Goal: Use online tool/utility: Utilize a website feature to perform a specific function

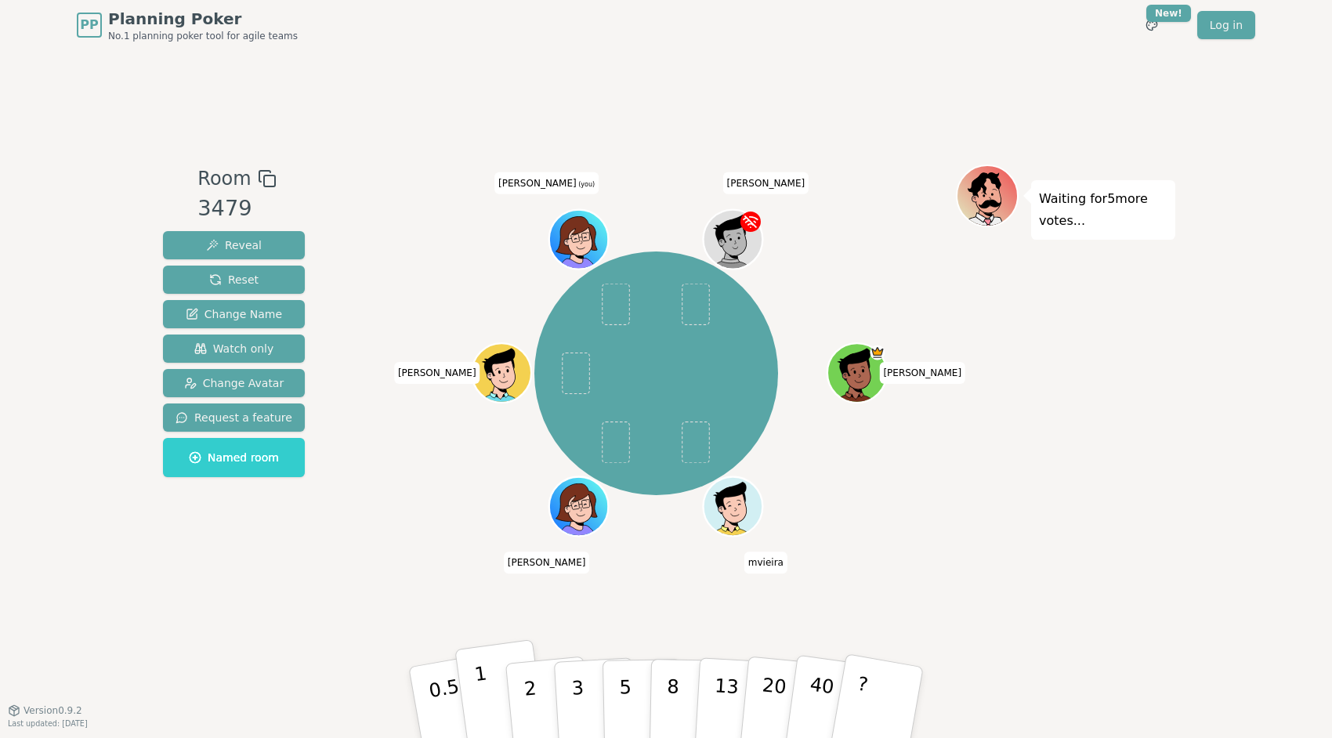
click at [475, 685] on button "1" at bounding box center [500, 702] width 93 height 127
click at [522, 679] on button "2" at bounding box center [548, 703] width 89 height 125
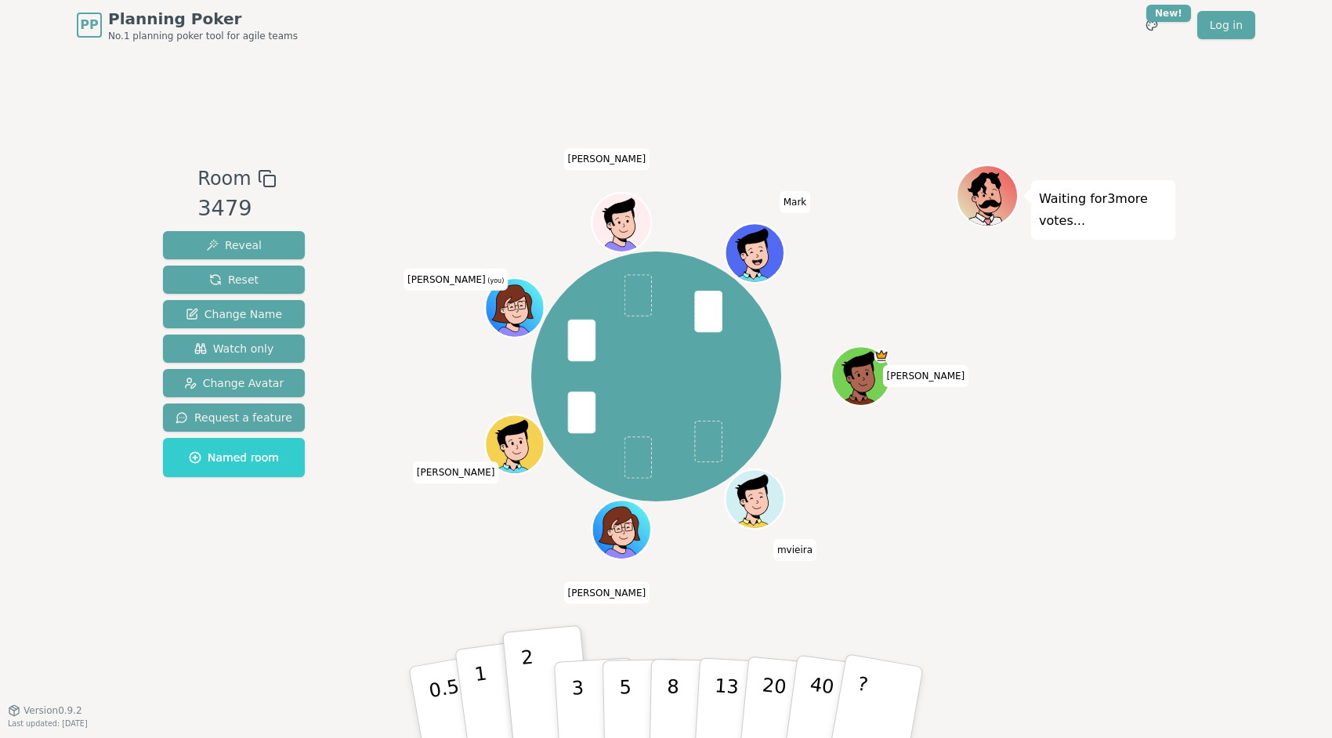
click at [483, 681] on p "1" at bounding box center [485, 704] width 24 height 85
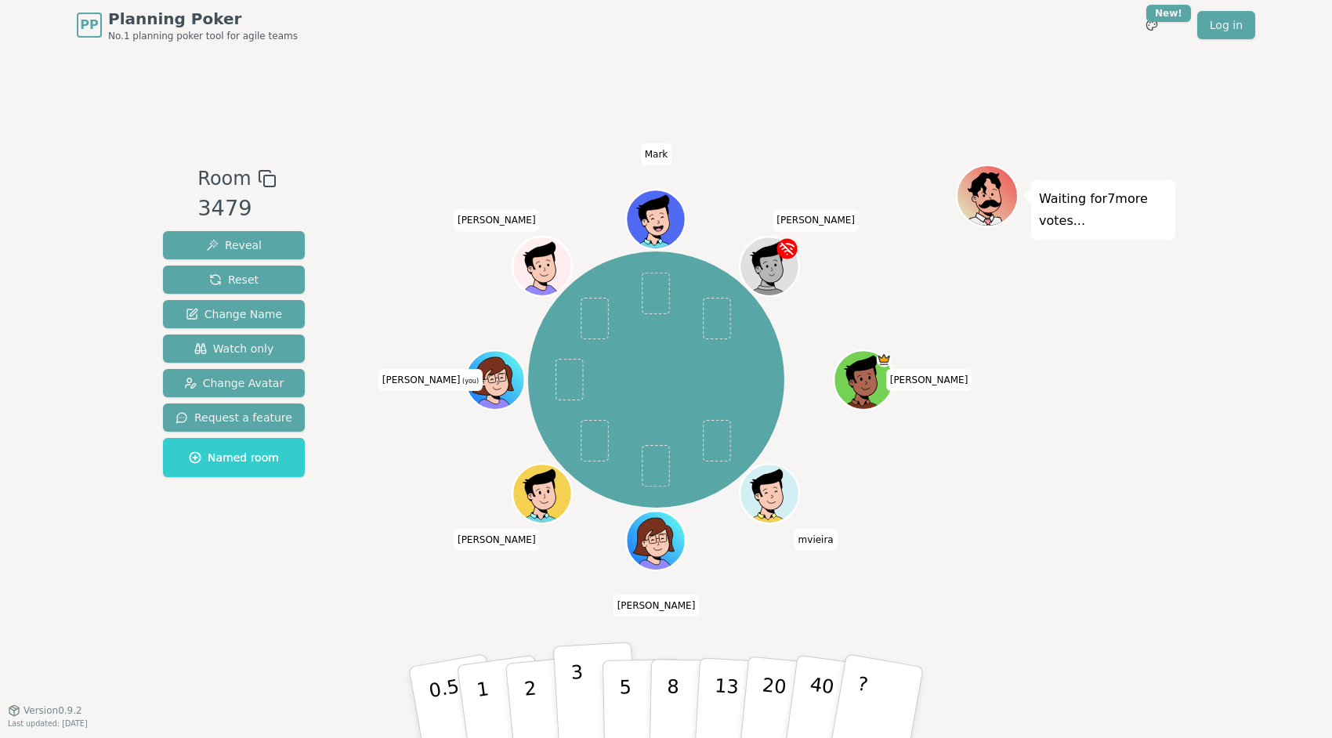
click at [578, 672] on p "3" at bounding box center [578, 703] width 17 height 85
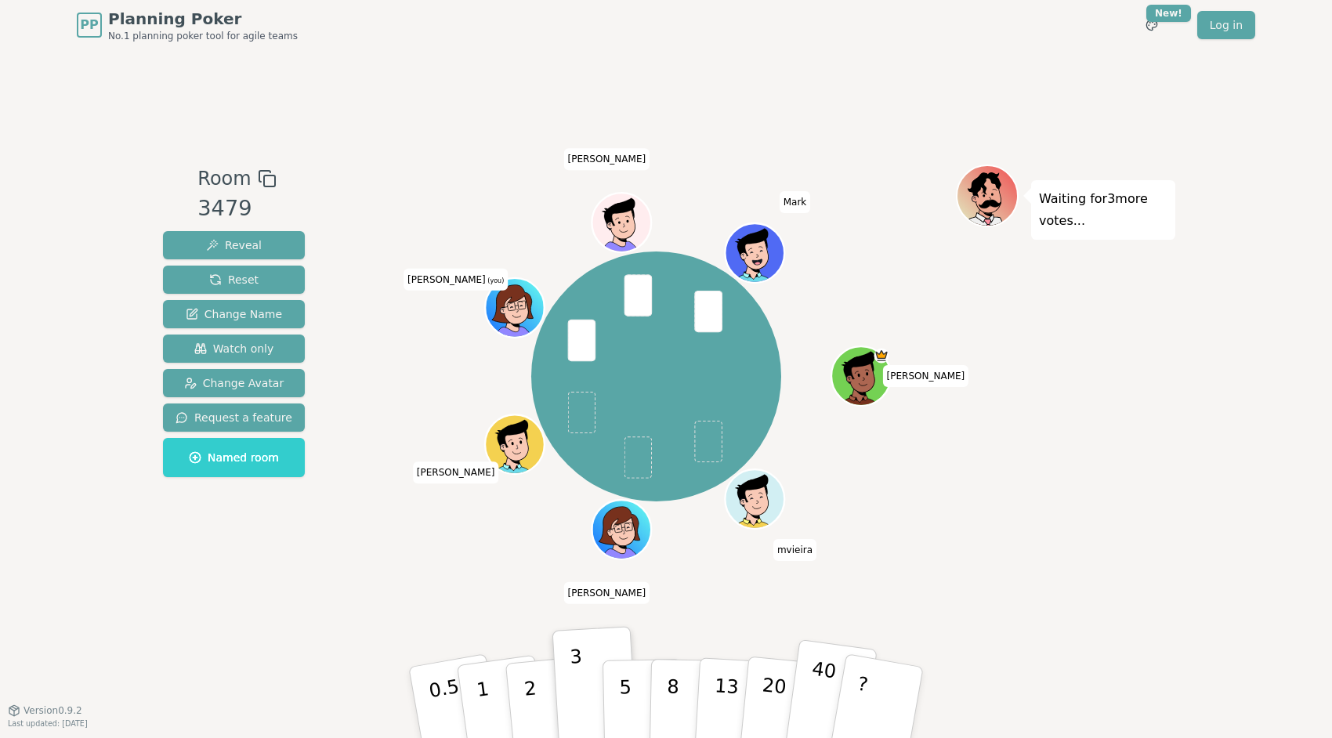
click at [820, 682] on p "40" at bounding box center [819, 701] width 35 height 87
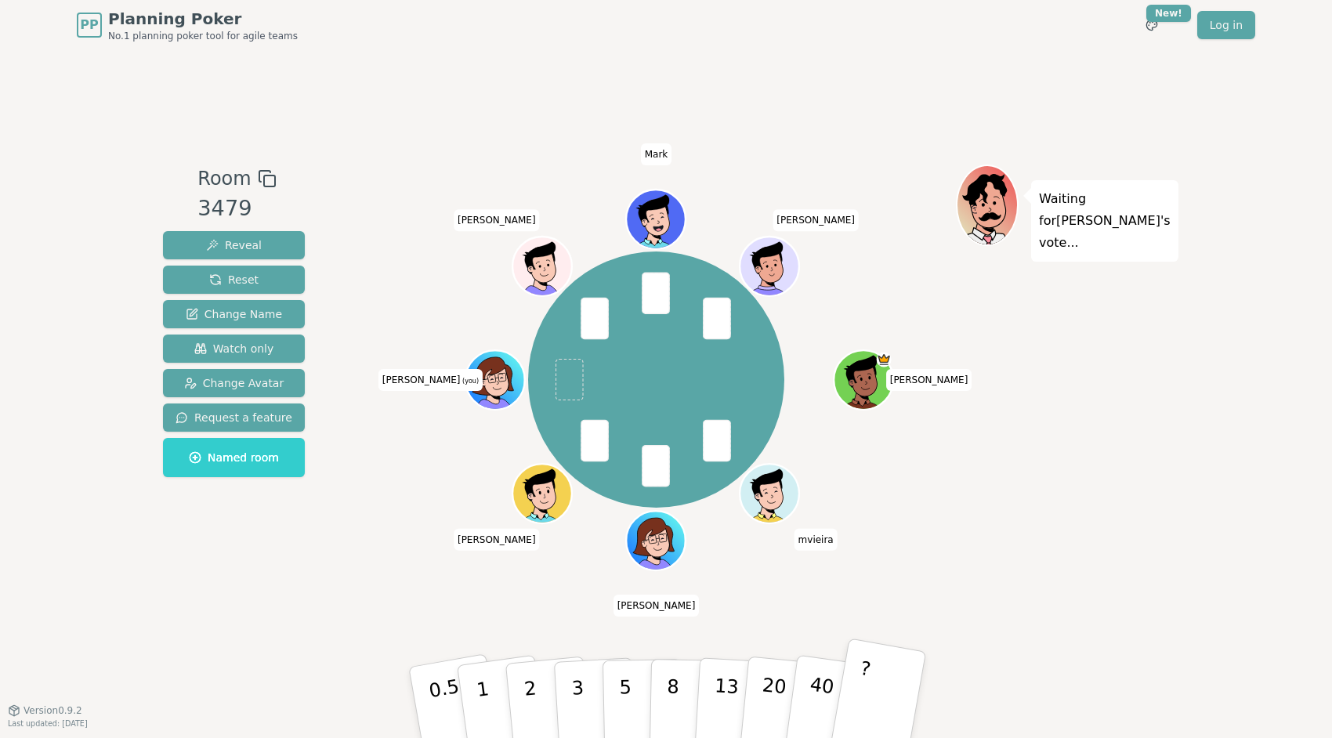
click at [849, 697] on button "?" at bounding box center [878, 702] width 98 height 129
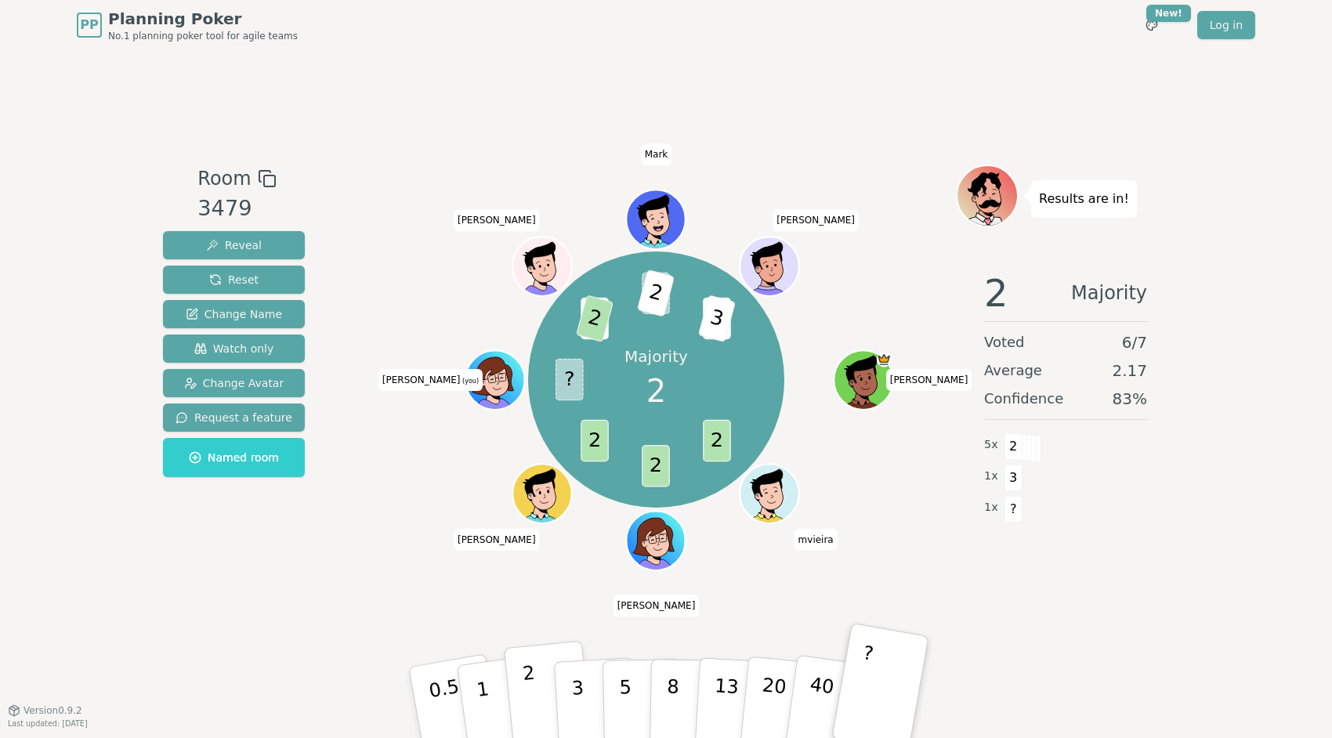
click at [530, 684] on p "2" at bounding box center [532, 704] width 20 height 85
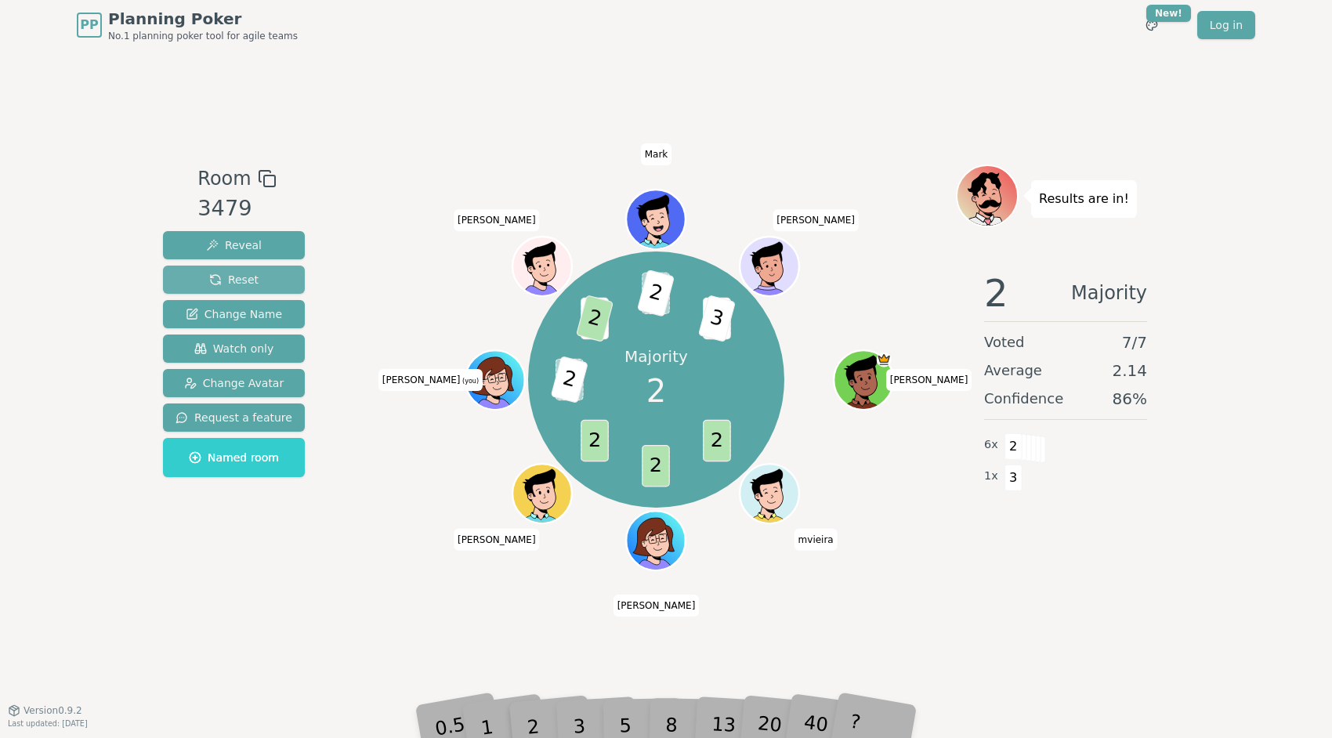
click at [248, 279] on span "Reset" at bounding box center [233, 280] width 49 height 16
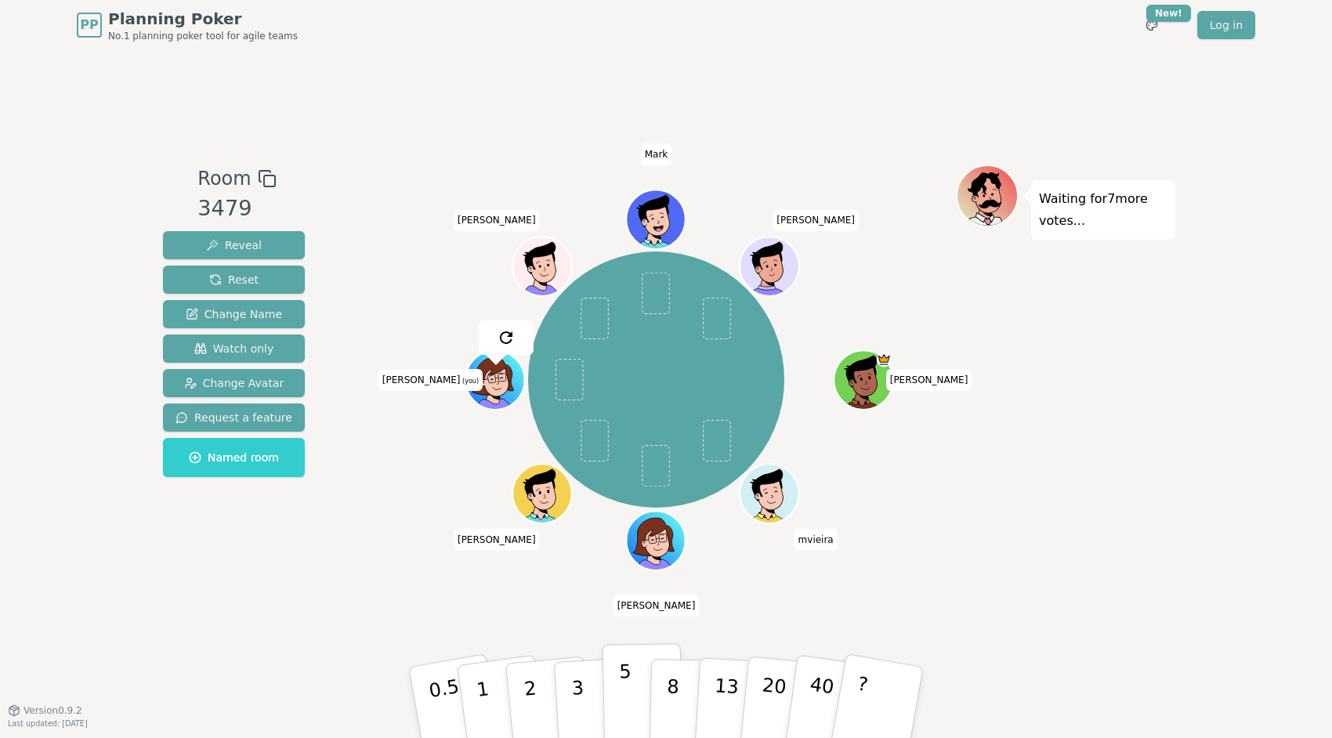
click at [617, 689] on button "5" at bounding box center [643, 702] width 81 height 119
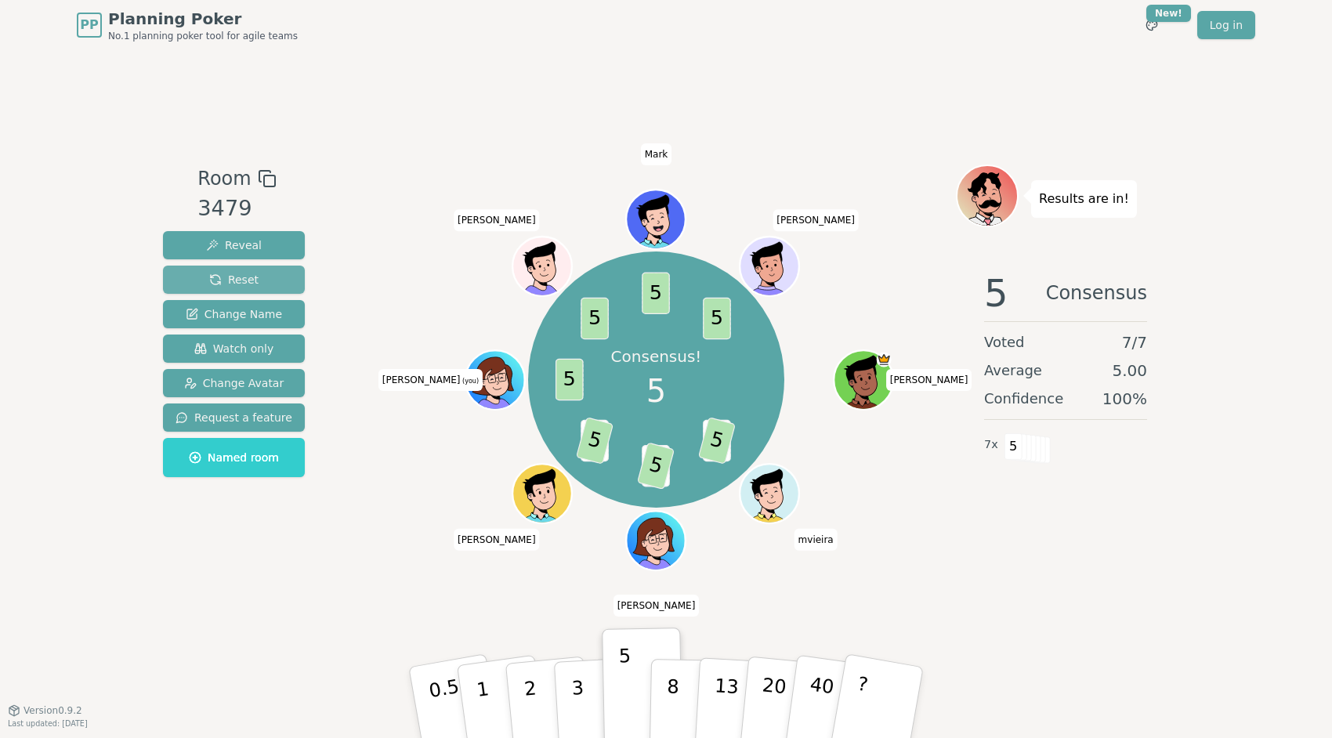
click at [217, 279] on span "Reset" at bounding box center [233, 280] width 49 height 16
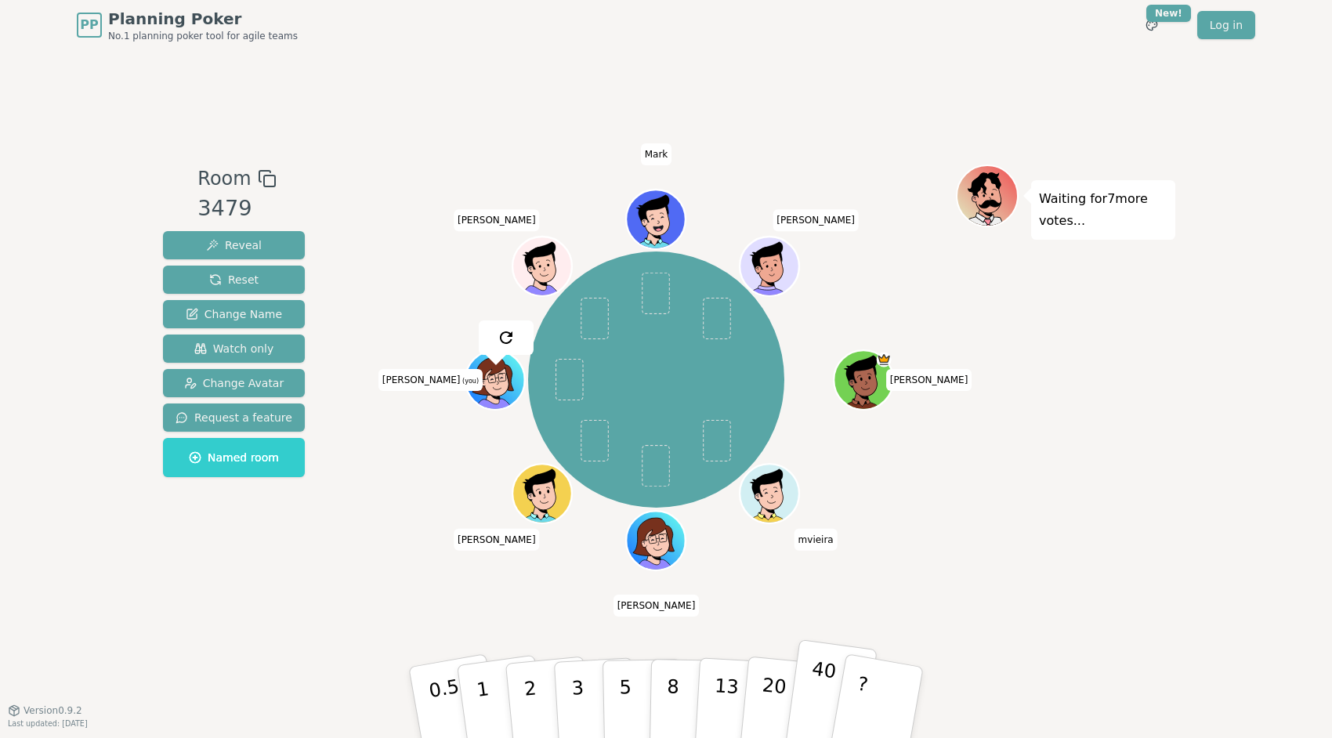
click at [820, 697] on p "40" at bounding box center [819, 701] width 35 height 87
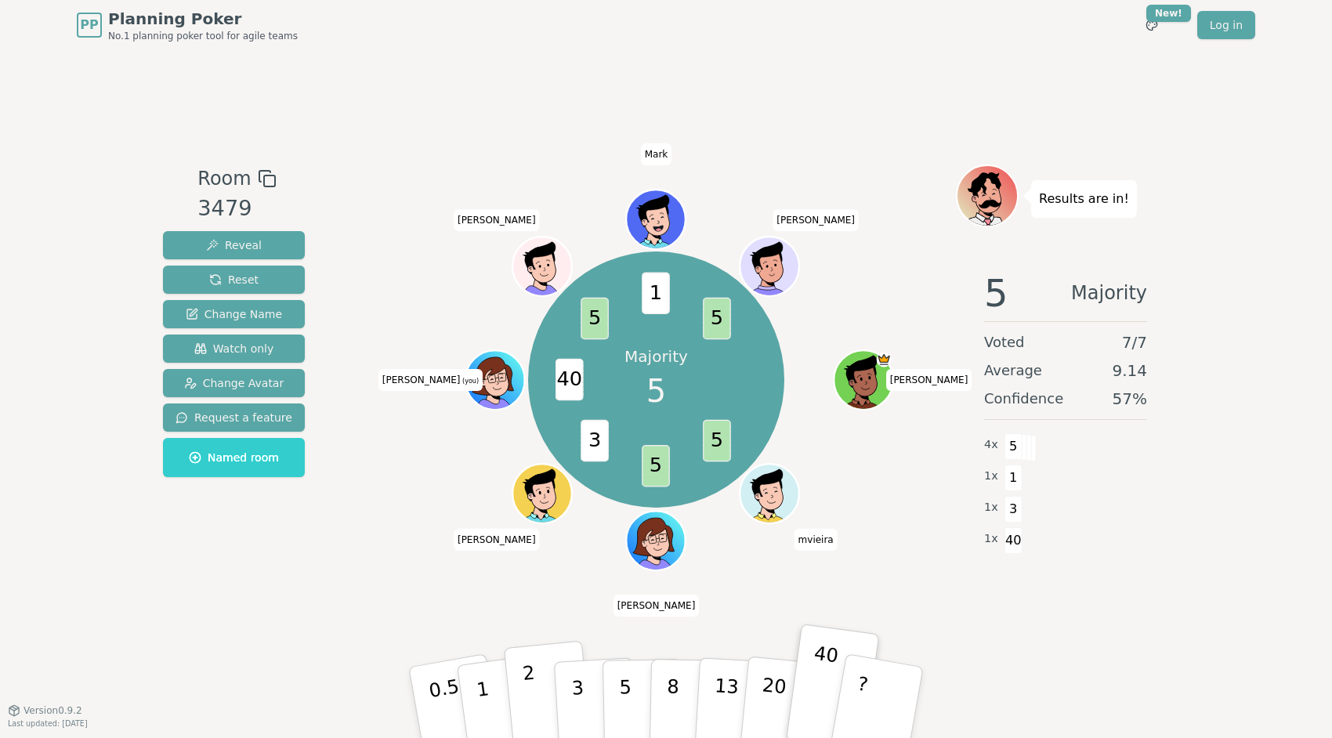
click at [540, 695] on button "2" at bounding box center [548, 703] width 89 height 125
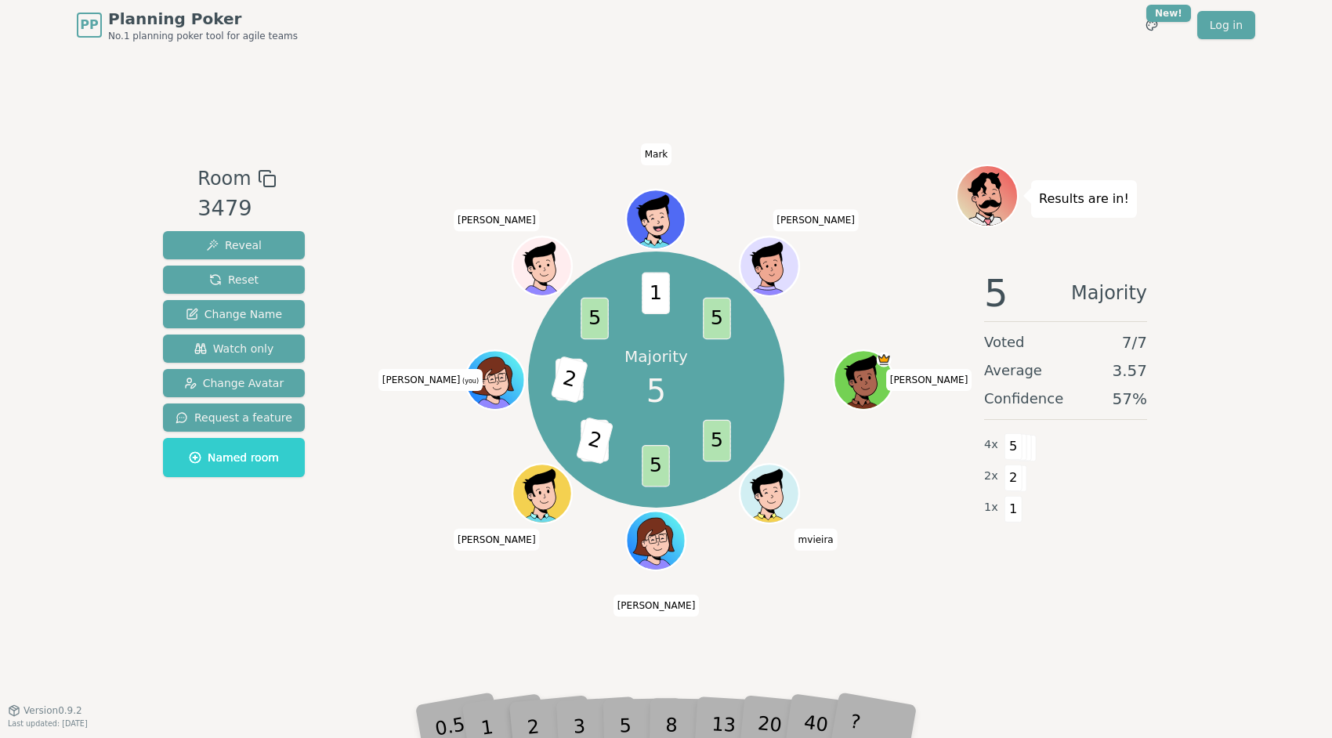
click at [816, 709] on div "40" at bounding box center [831, 702] width 54 height 60
click at [401, 616] on div "Room 3479 Reveal Reset Change Name Watch only Change Avatar Request a feature N…" at bounding box center [666, 380] width 1019 height 660
